Goal: Information Seeking & Learning: Learn about a topic

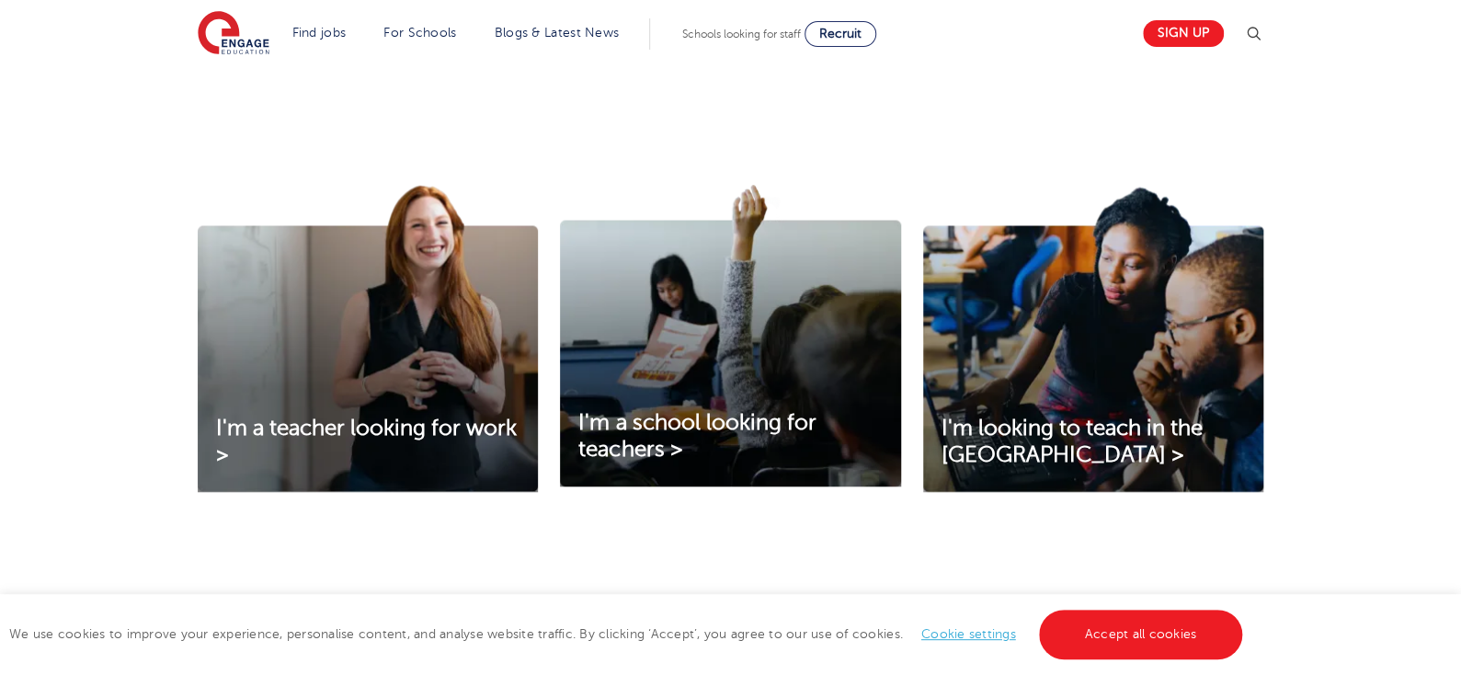
scroll to position [552, 0]
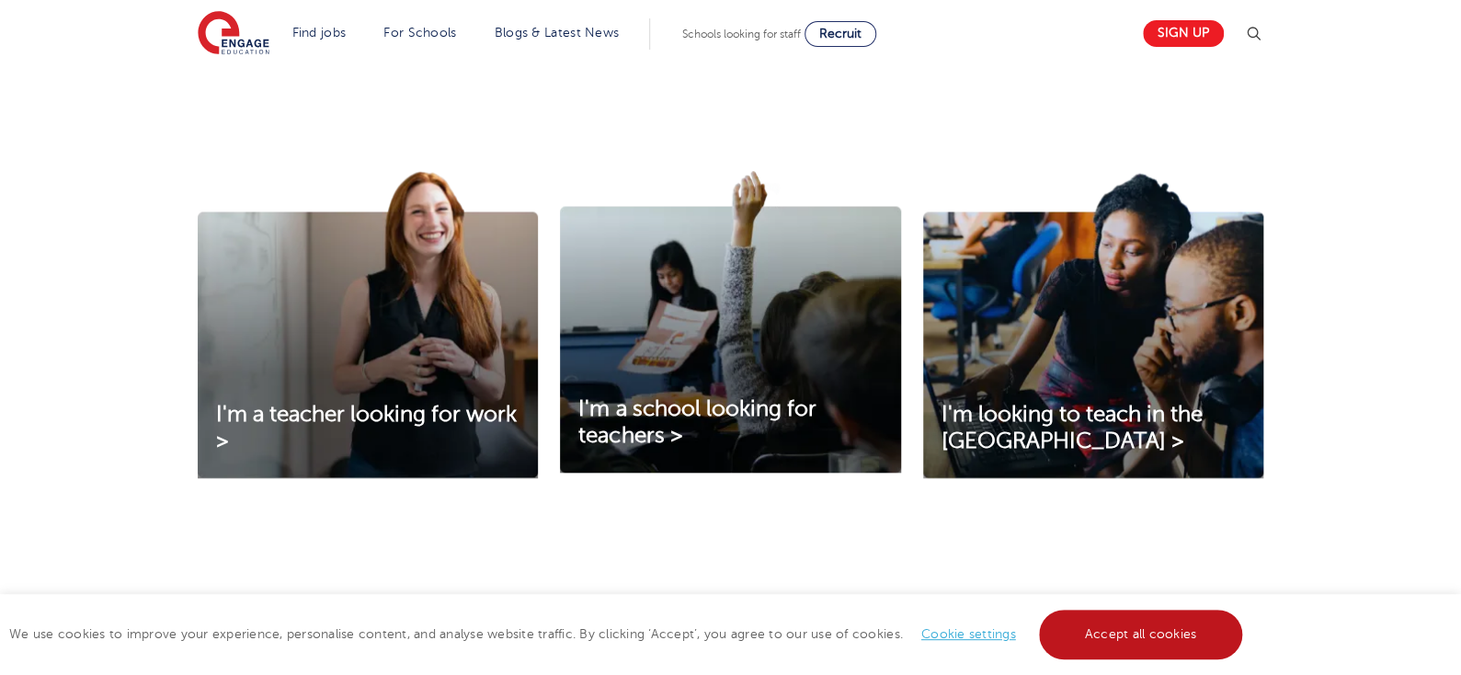
click at [1198, 624] on link "Accept all cookies" at bounding box center [1141, 635] width 204 height 50
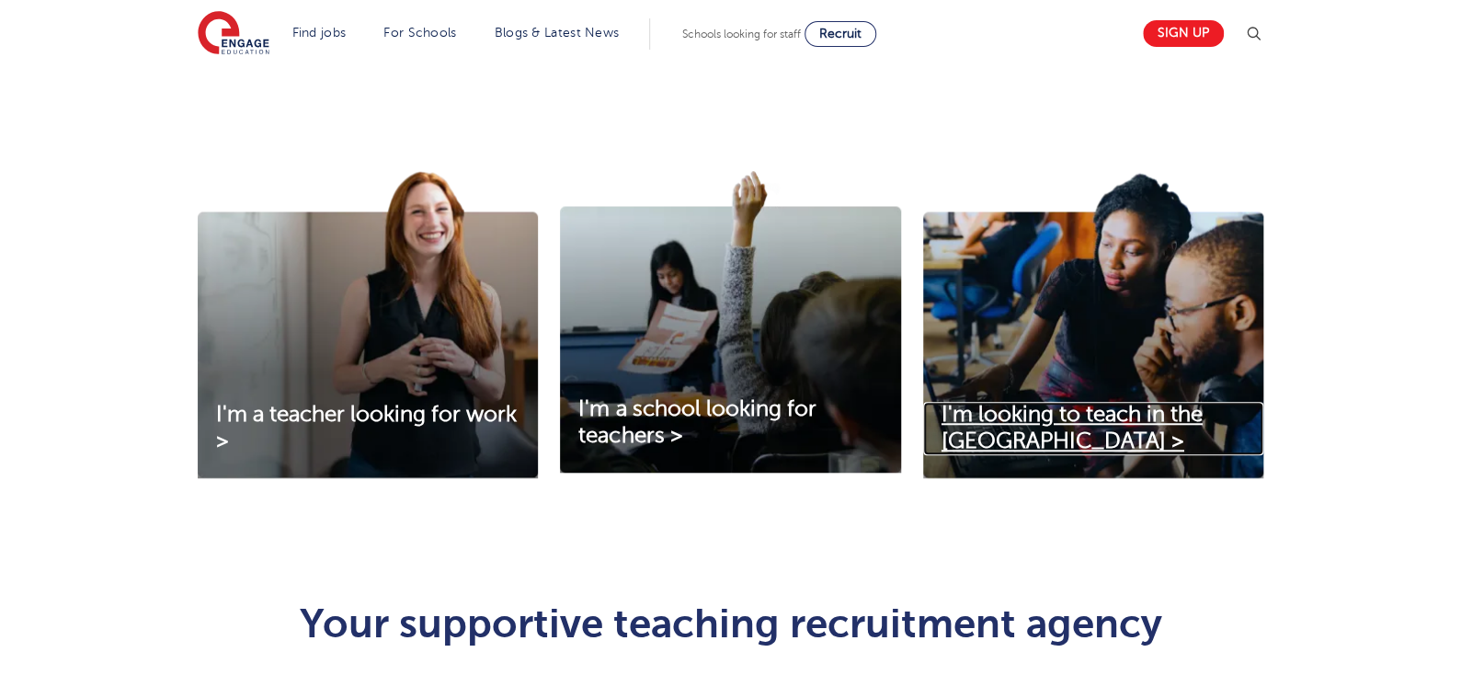
click at [1106, 423] on span "I'm looking to teach in the [GEOGRAPHIC_DATA] >" at bounding box center [1071, 427] width 261 height 51
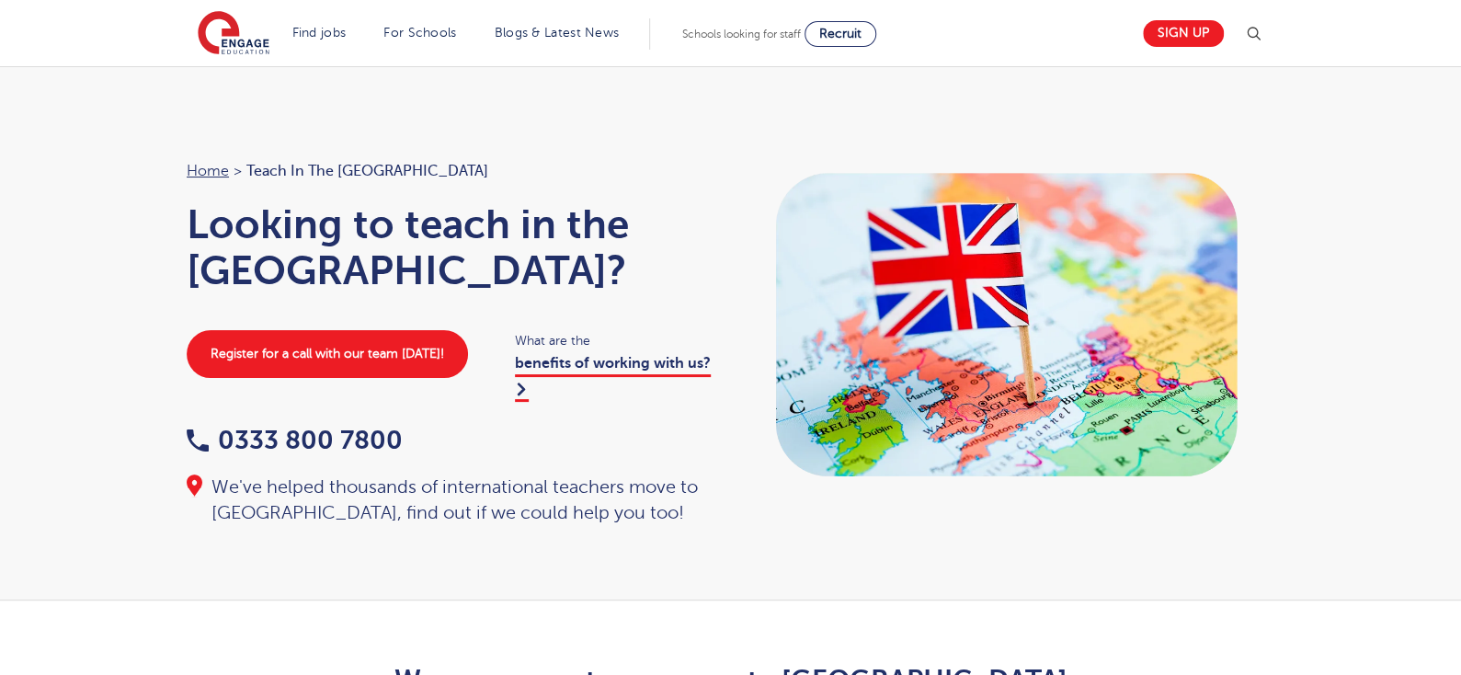
click at [505, 474] on div "We've helped thousands of international teachers move to the UK, find out if we…" at bounding box center [450, 499] width 526 height 51
click at [583, 355] on link "benefits of working with us?" at bounding box center [613, 378] width 196 height 46
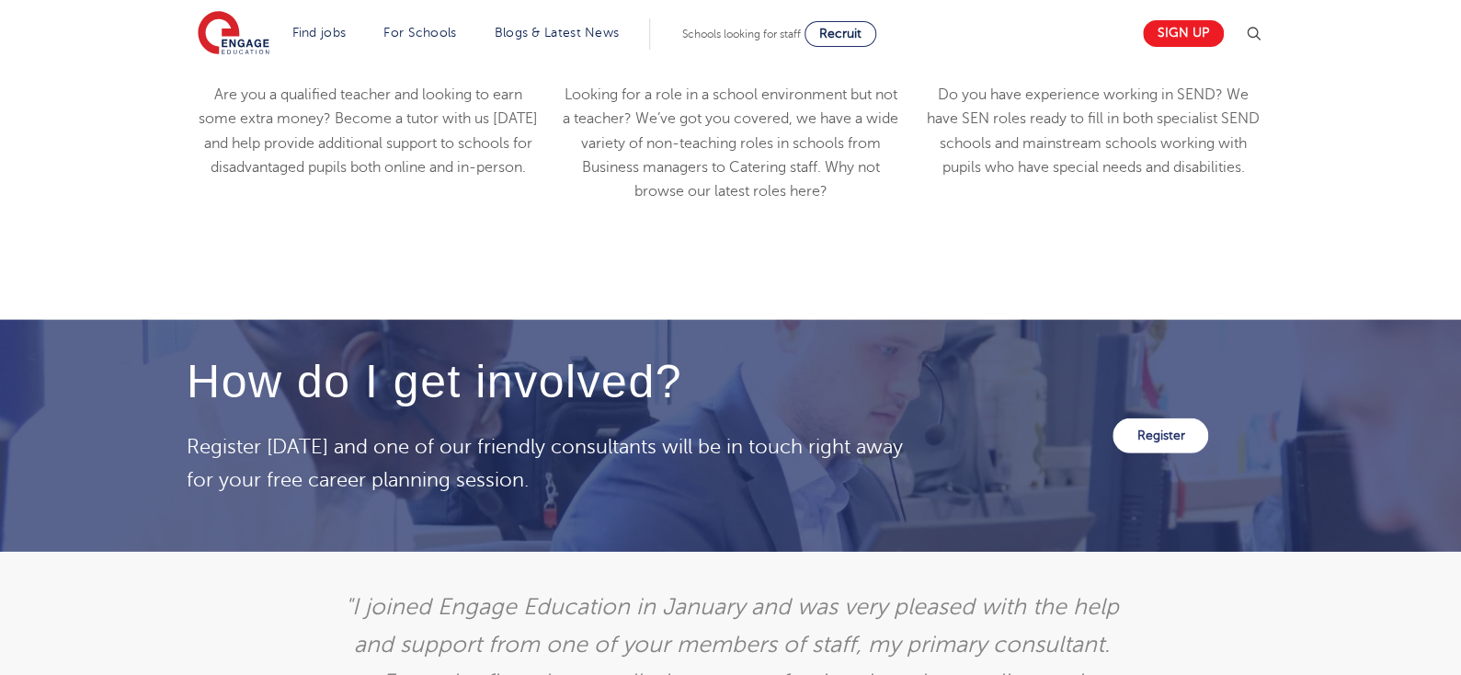
scroll to position [2758, 0]
